Goal: Use online tool/utility

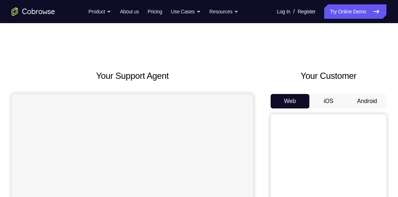
click at [363, 100] on button "Android" at bounding box center [367, 101] width 39 height 14
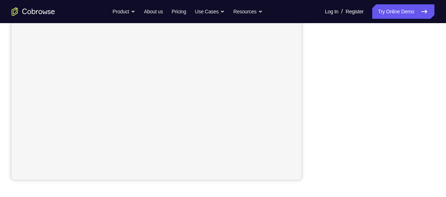
scroll to position [159, 0]
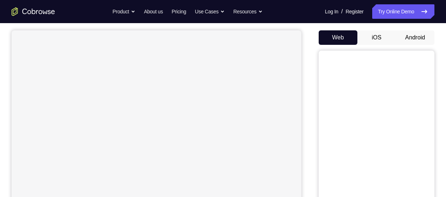
scroll to position [62, 0]
click at [420, 39] on button "Android" at bounding box center [415, 39] width 39 height 14
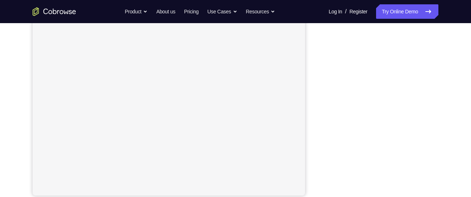
scroll to position [141, 0]
click at [441, 58] on div "Your Support Agent Your Customer Web iOS Android Next Steps We’d be happy to gi…" at bounding box center [235, 121] width 463 height 478
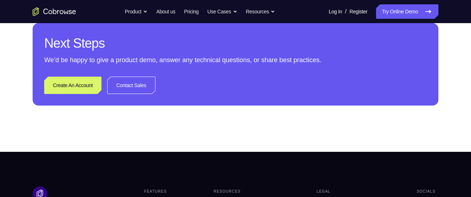
scroll to position [348, 0]
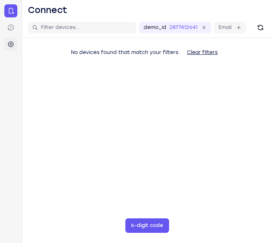
scroll to position [80, 0]
